Goal: Information Seeking & Learning: Learn about a topic

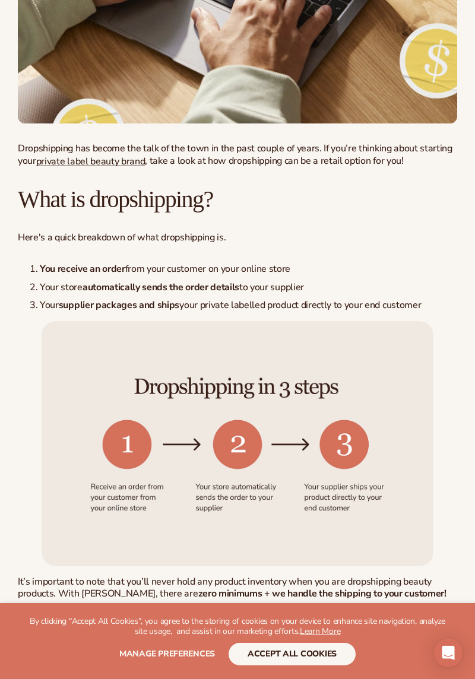
scroll to position [712, 0]
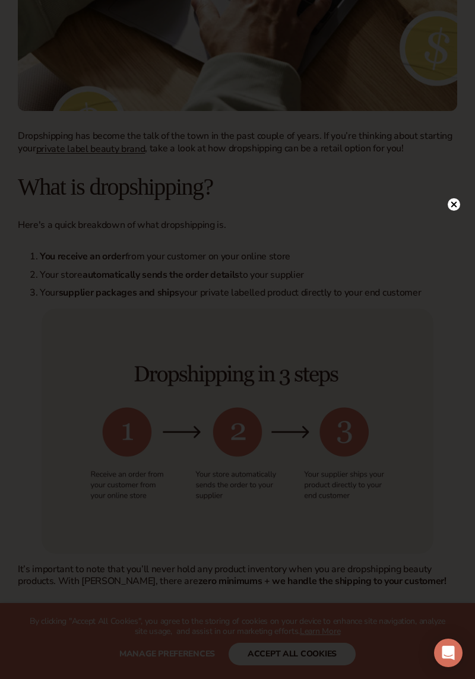
click at [452, 214] on div at bounding box center [454, 204] width 12 height 21
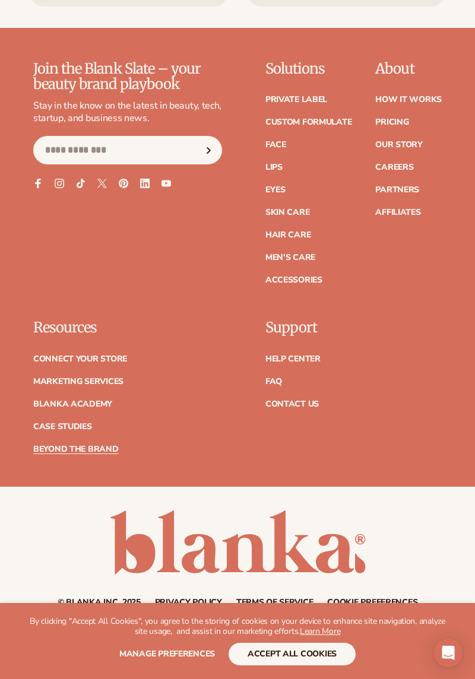
scroll to position [7023, 0]
click at [398, 126] on link "Pricing" at bounding box center [391, 122] width 33 height 8
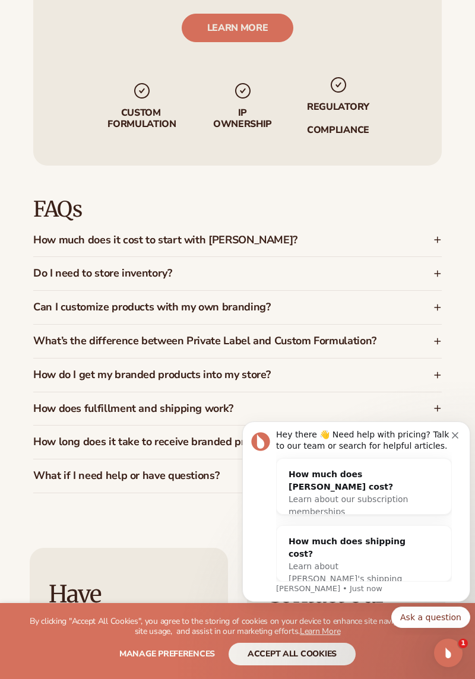
click at [432, 224] on div "How much does it cost to start with [PERSON_NAME]?" at bounding box center [237, 240] width 408 height 33
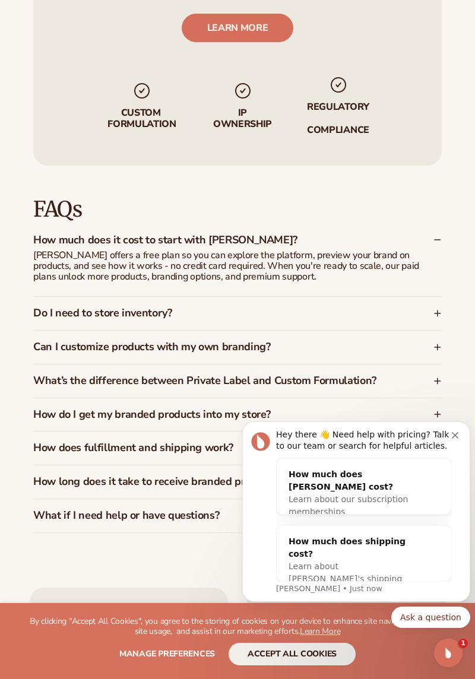
click at [436, 331] on div "Can I customize products with my own branding?" at bounding box center [237, 347] width 408 height 33
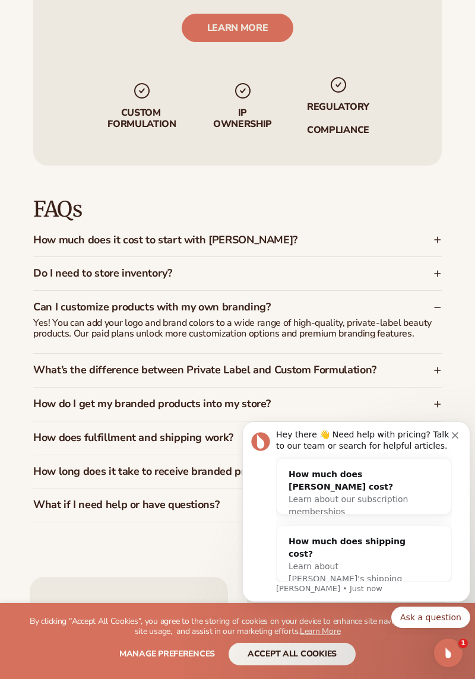
click at [433, 388] on div "How do I get my branded products into my store?" at bounding box center [237, 404] width 408 height 33
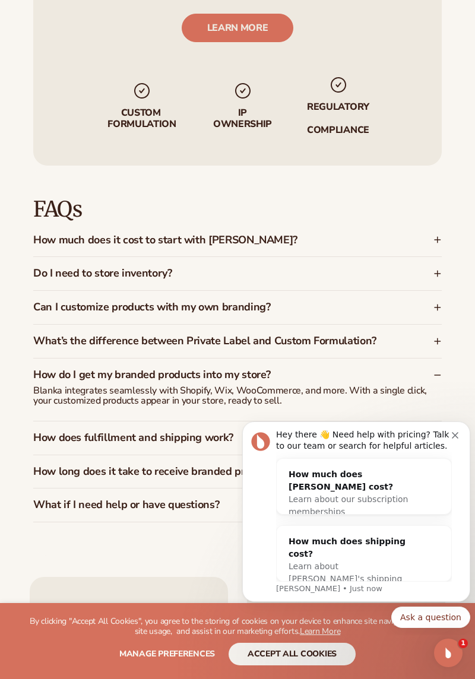
click at [426, 422] on div "How does fulfillment and shipping work?" at bounding box center [237, 438] width 408 height 33
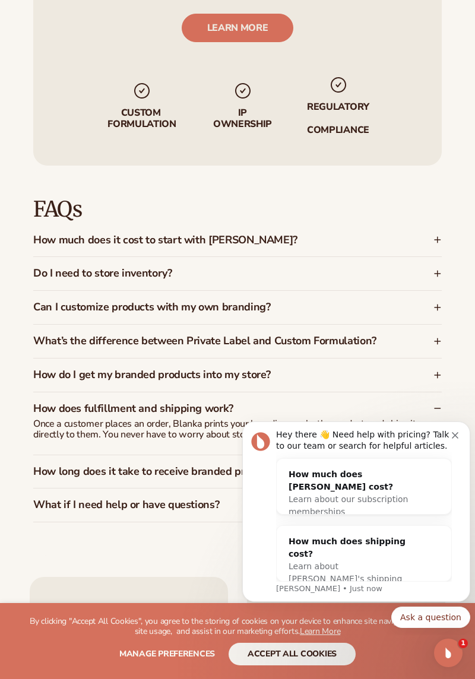
click at [435, 455] on div "How long does it take to receive branded products?" at bounding box center [237, 471] width 408 height 33
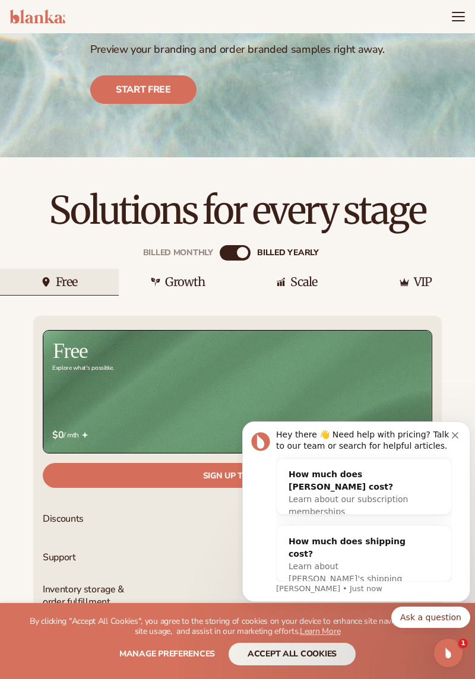
scroll to position [194, 0]
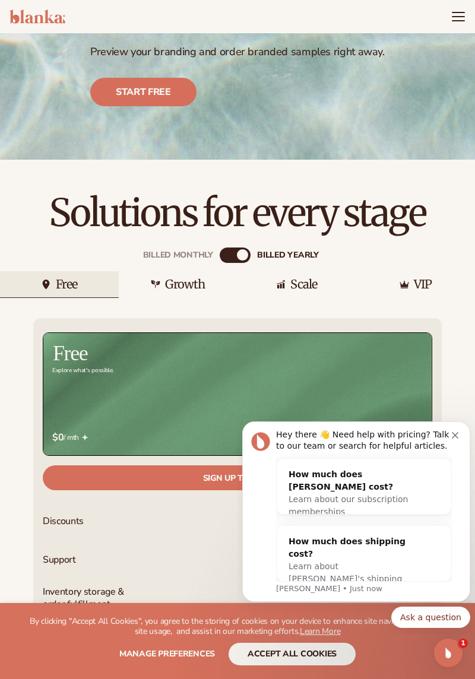
click at [454, 21] on icon "Menu" at bounding box center [458, 21] width 12 height 0
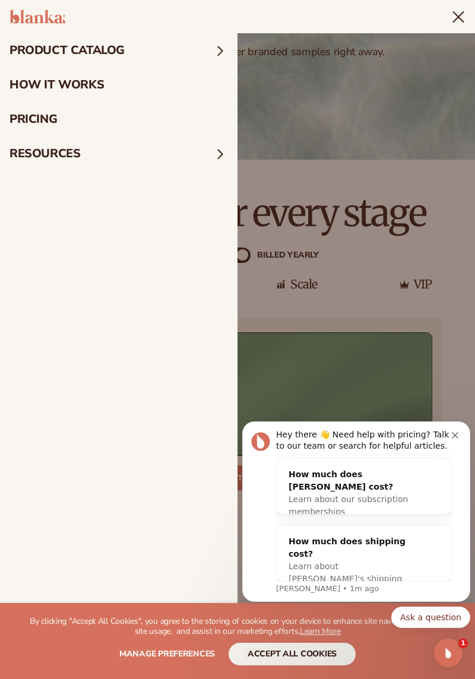
click at [451, 24] on summary "Menu" at bounding box center [458, 16] width 14 height 14
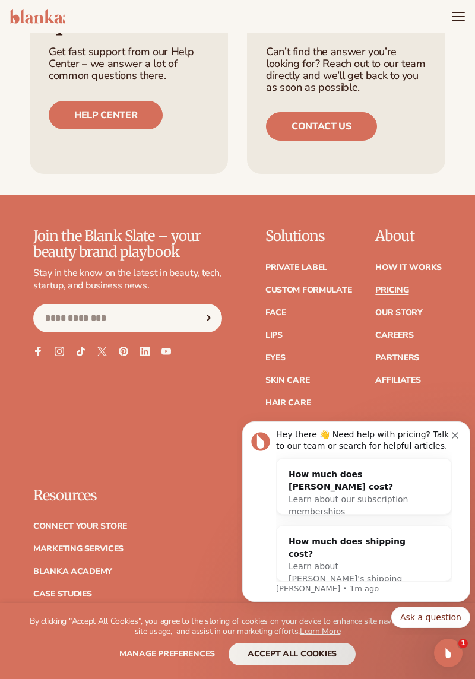
scroll to position [2488, 0]
